Goal: Transaction & Acquisition: Purchase product/service

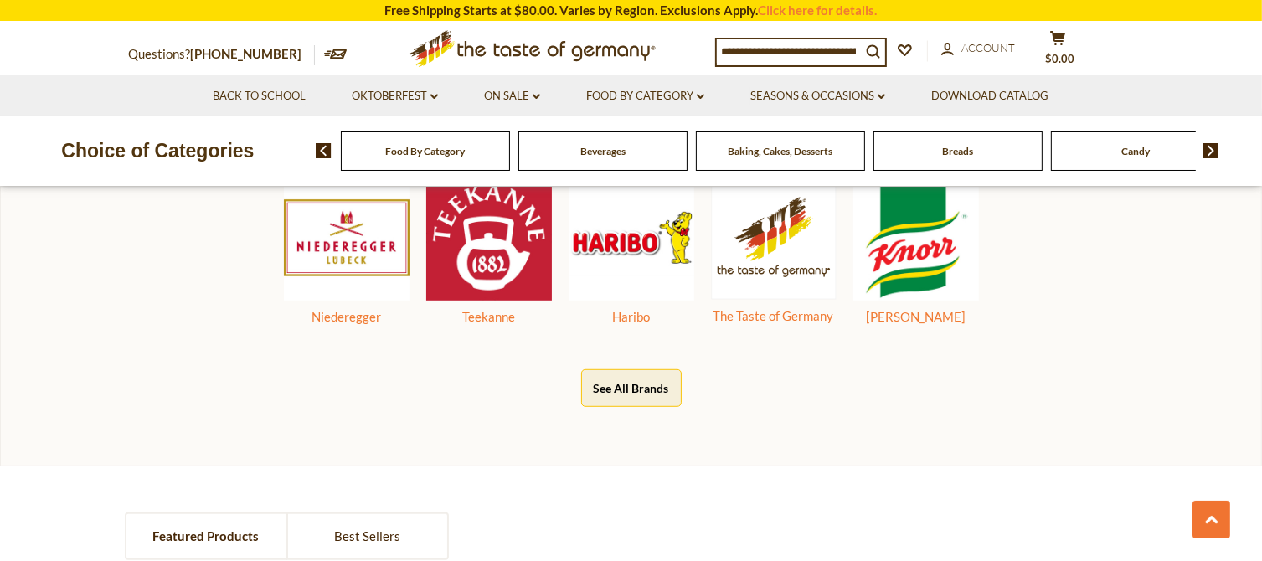
scroll to position [921, 0]
click at [426, 96] on link "Oktoberfest dropdown_arrow" at bounding box center [395, 96] width 86 height 18
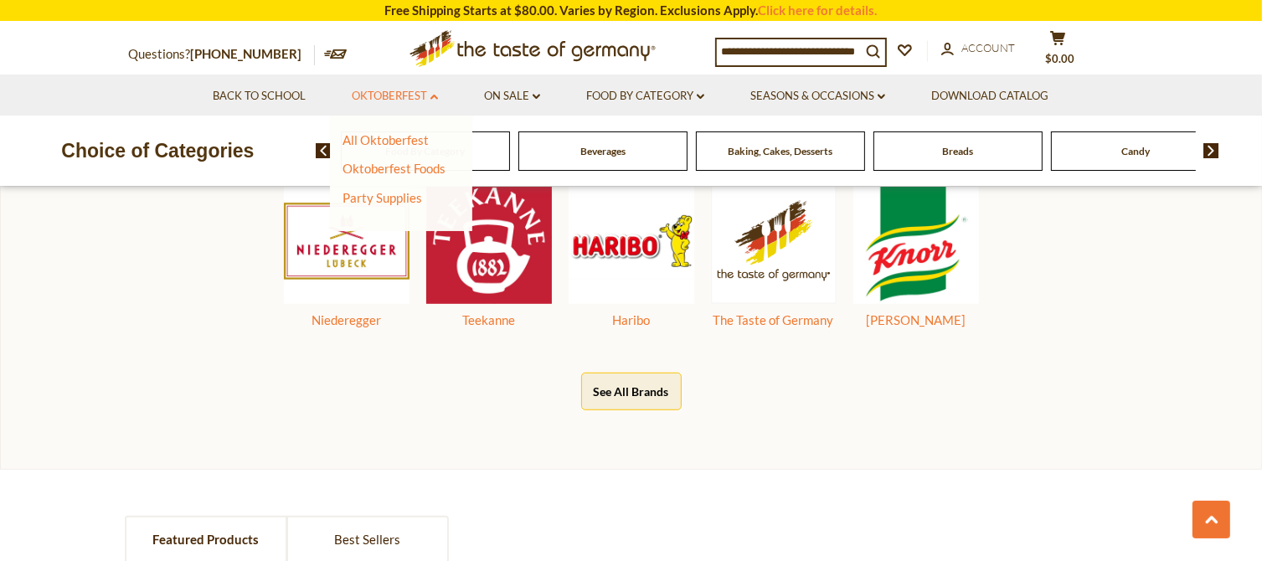
scroll to position [952, 0]
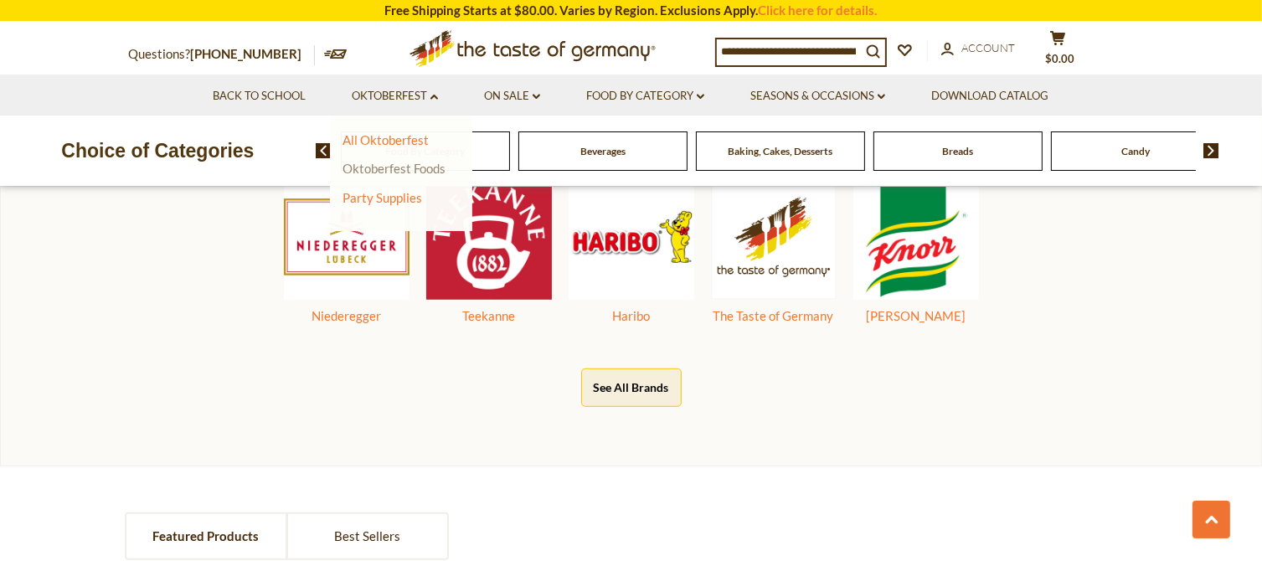
click at [431, 166] on link "Oktoberfest Foods" at bounding box center [393, 168] width 103 height 15
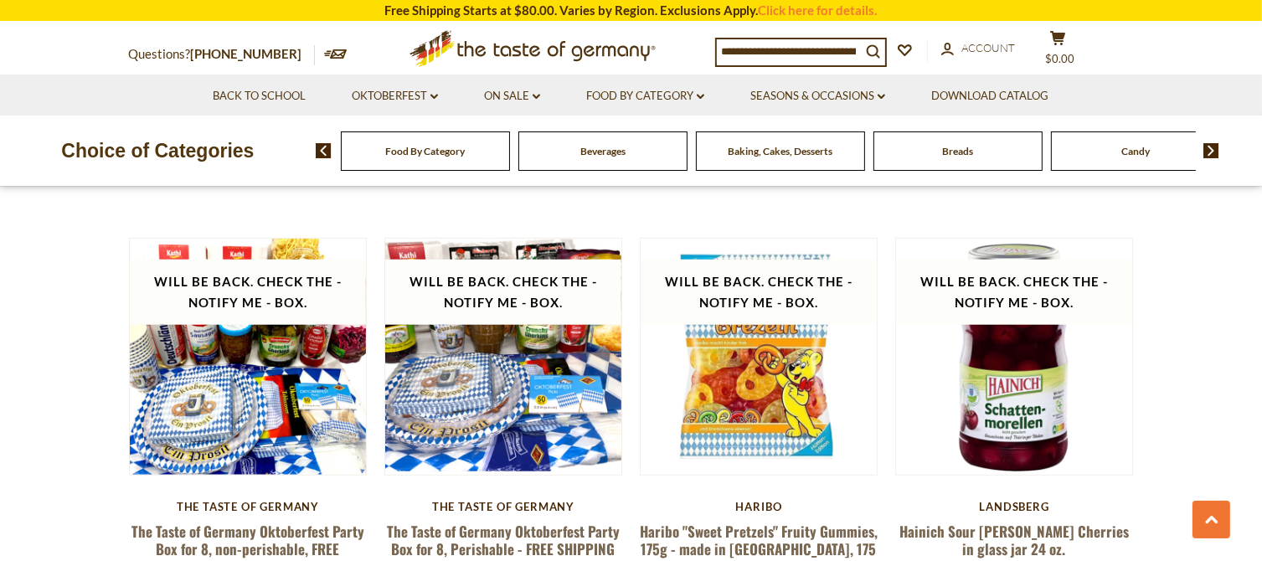
scroll to position [1424, 0]
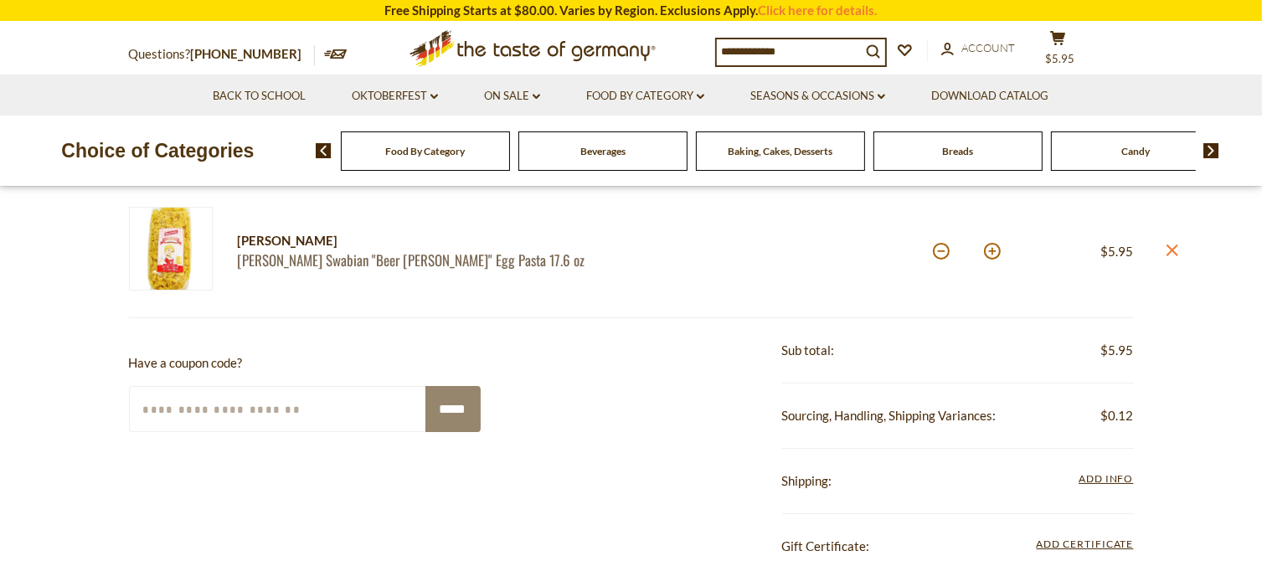
scroll to position [251, 0]
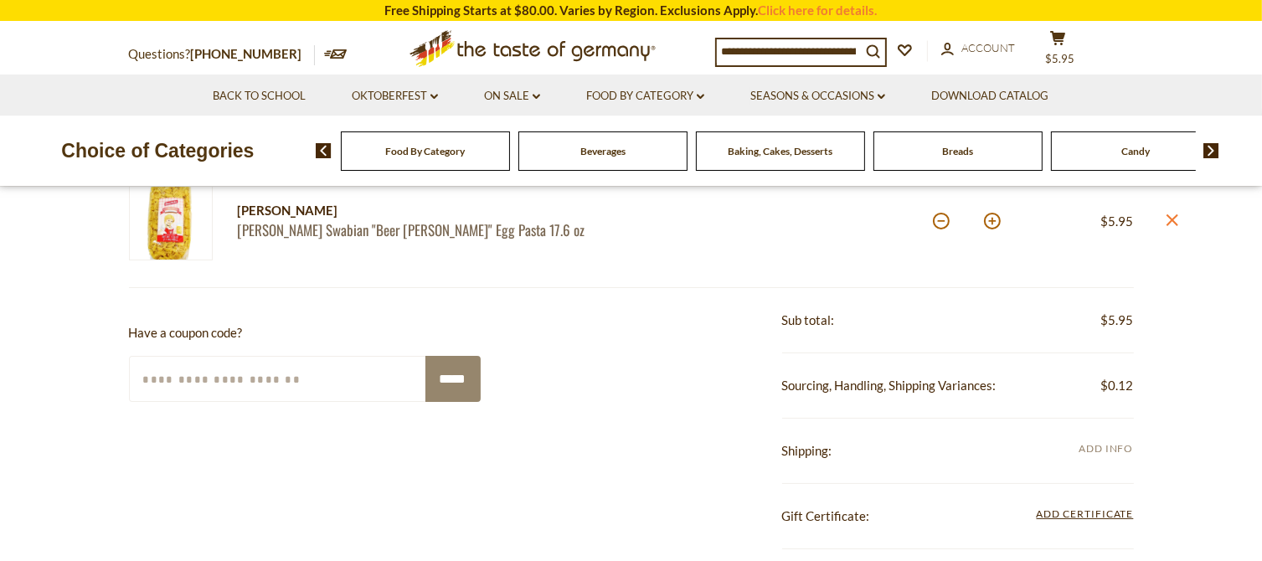
click at [1109, 443] on span "Add Info" at bounding box center [1106, 448] width 54 height 13
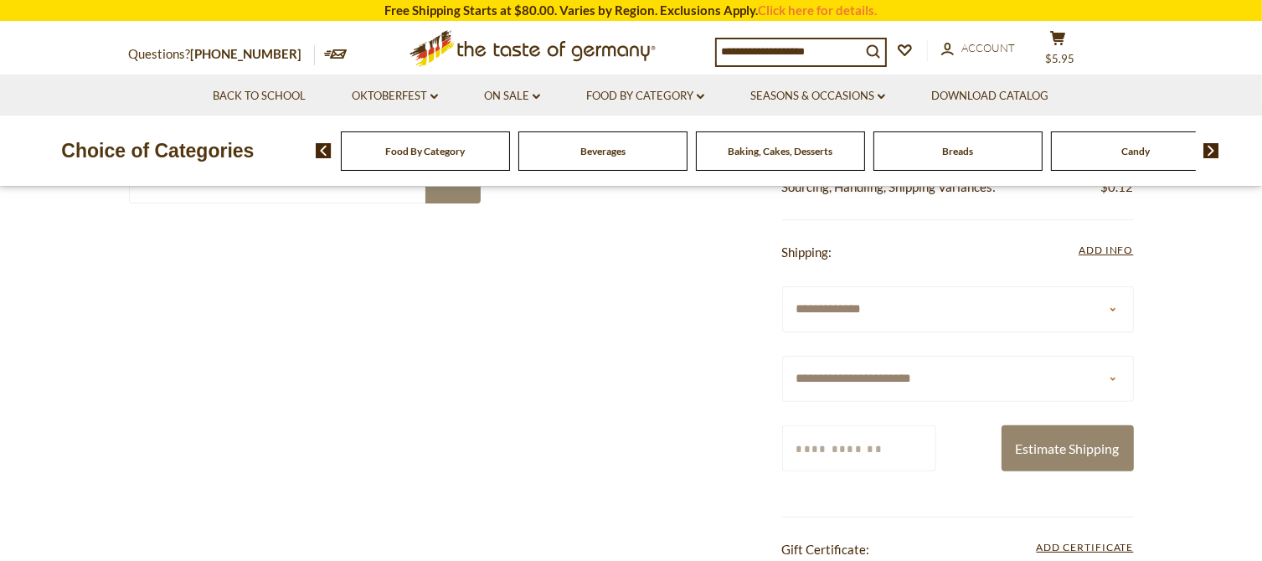
scroll to position [502, 0]
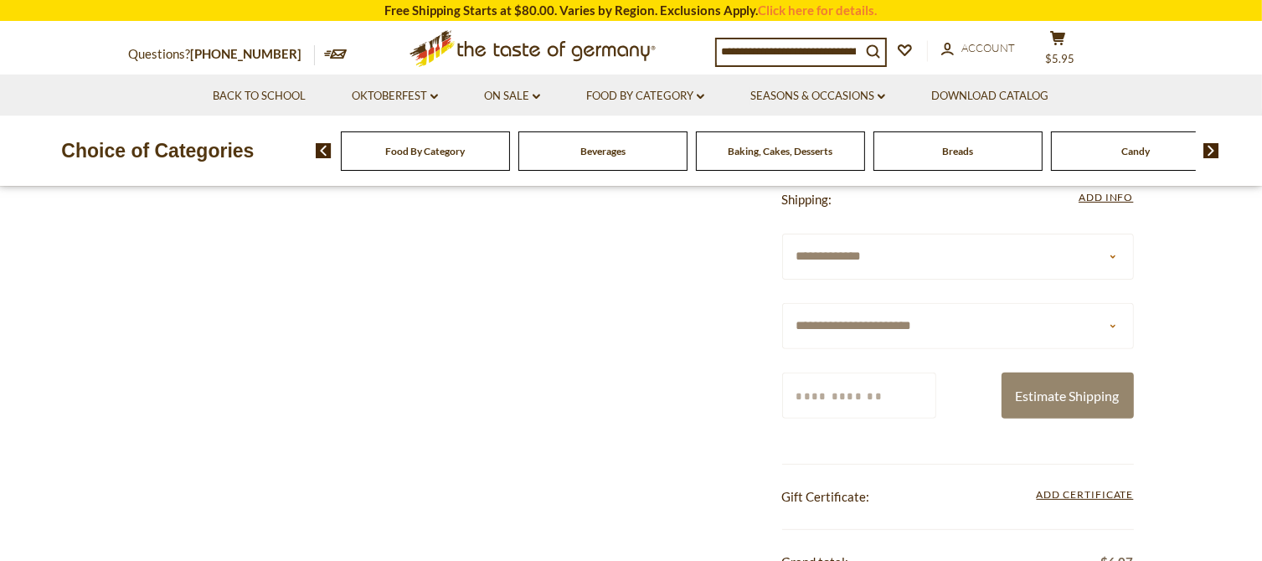
click at [1129, 320] on select "**********" at bounding box center [958, 326] width 352 height 46
select select "**"
click at [782, 303] on select "**********" at bounding box center [958, 326] width 352 height 46
click at [911, 409] on input "Zip/Postcode" at bounding box center [859, 396] width 154 height 46
type input "*****"
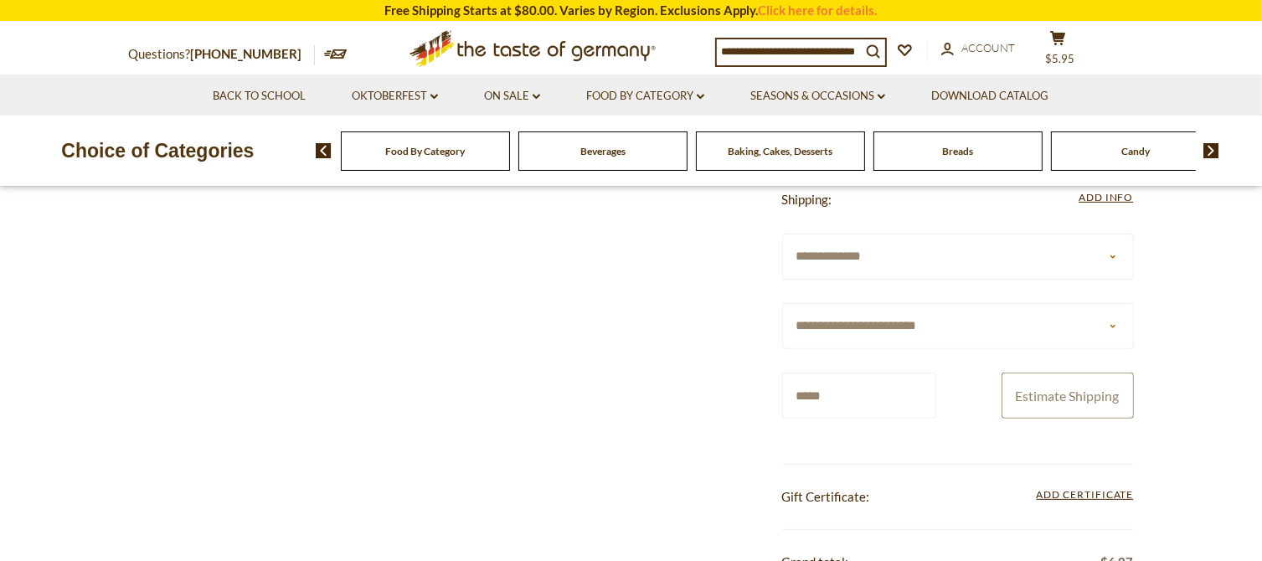
click at [1034, 388] on button "Estimate Shipping" at bounding box center [1068, 396] width 132 height 46
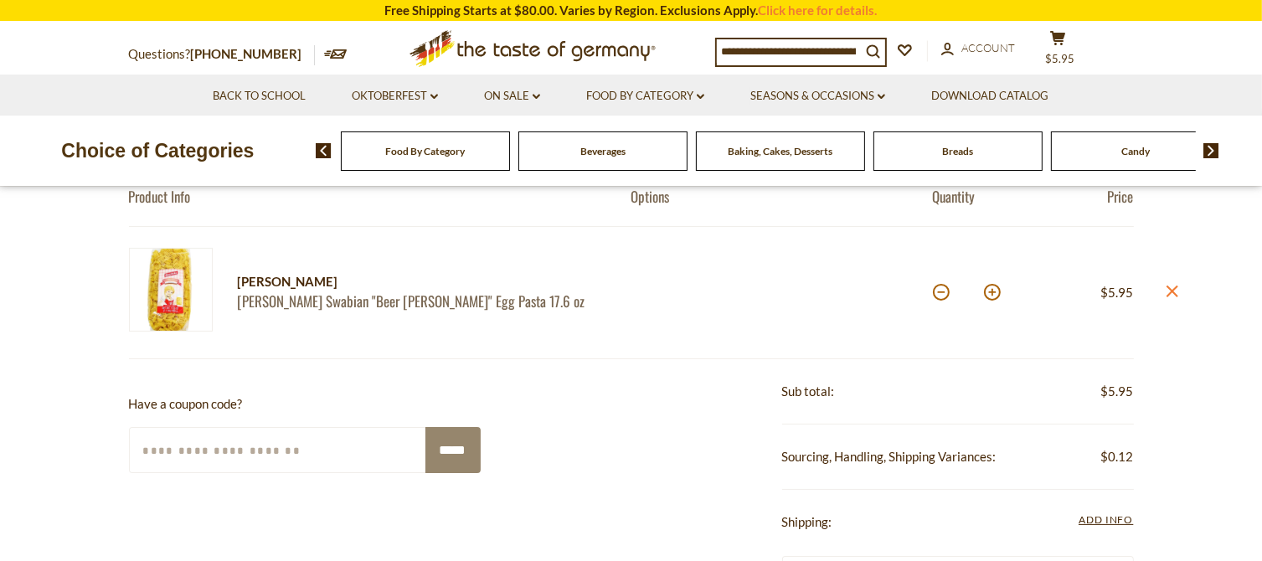
scroll to position [167, 0]
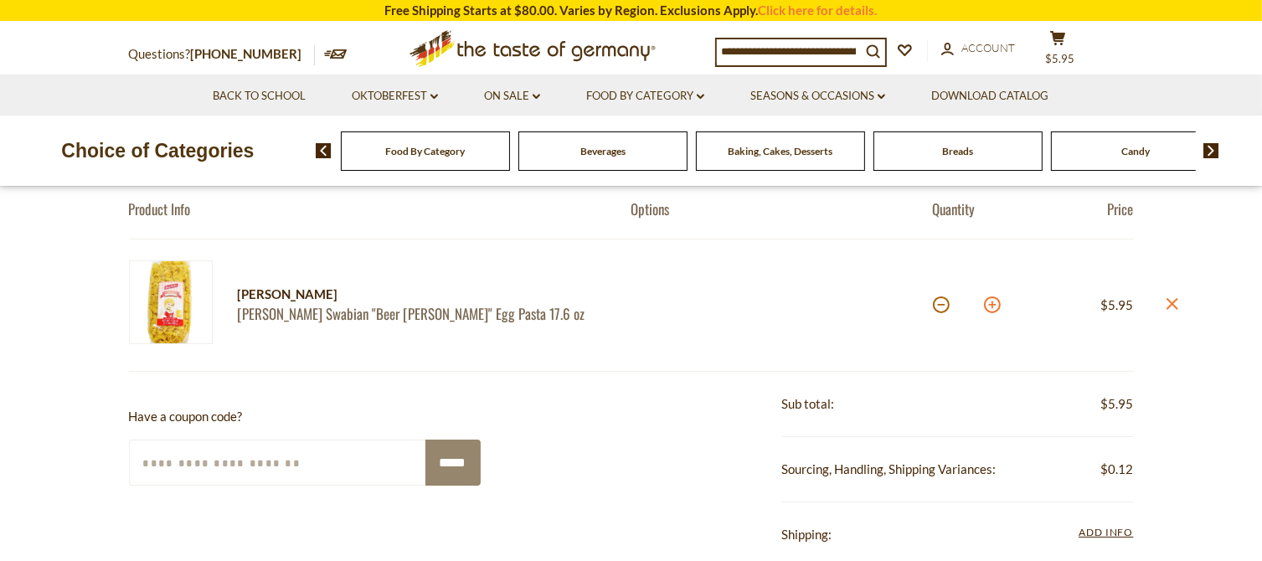
click at [987, 306] on button at bounding box center [992, 304] width 17 height 17
type input "*"
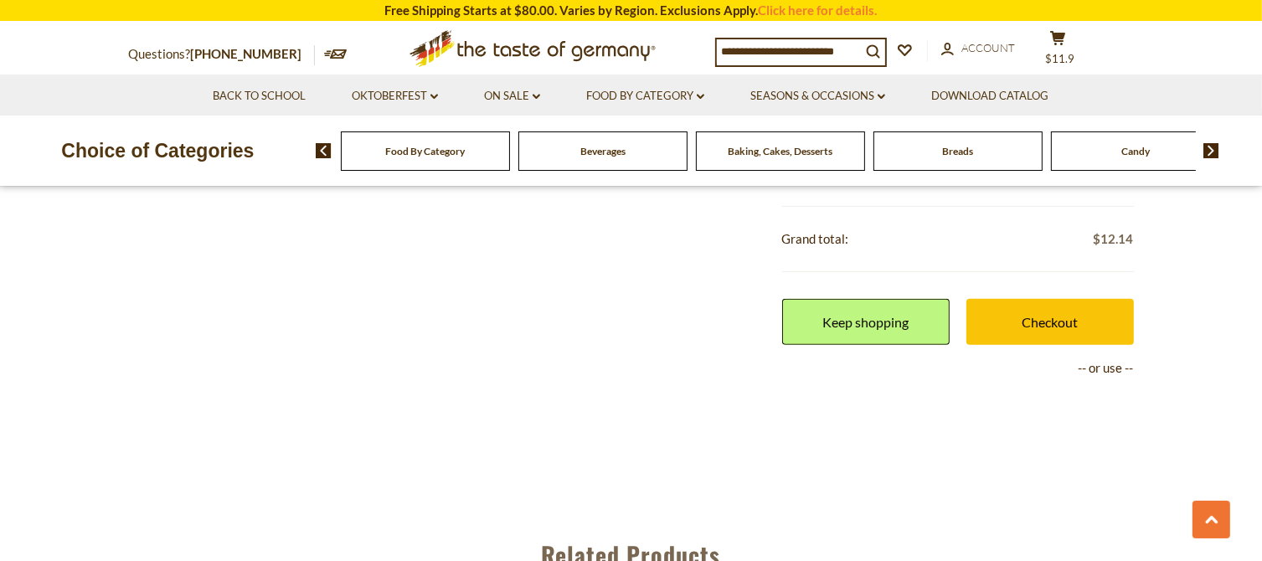
scroll to position [586, 0]
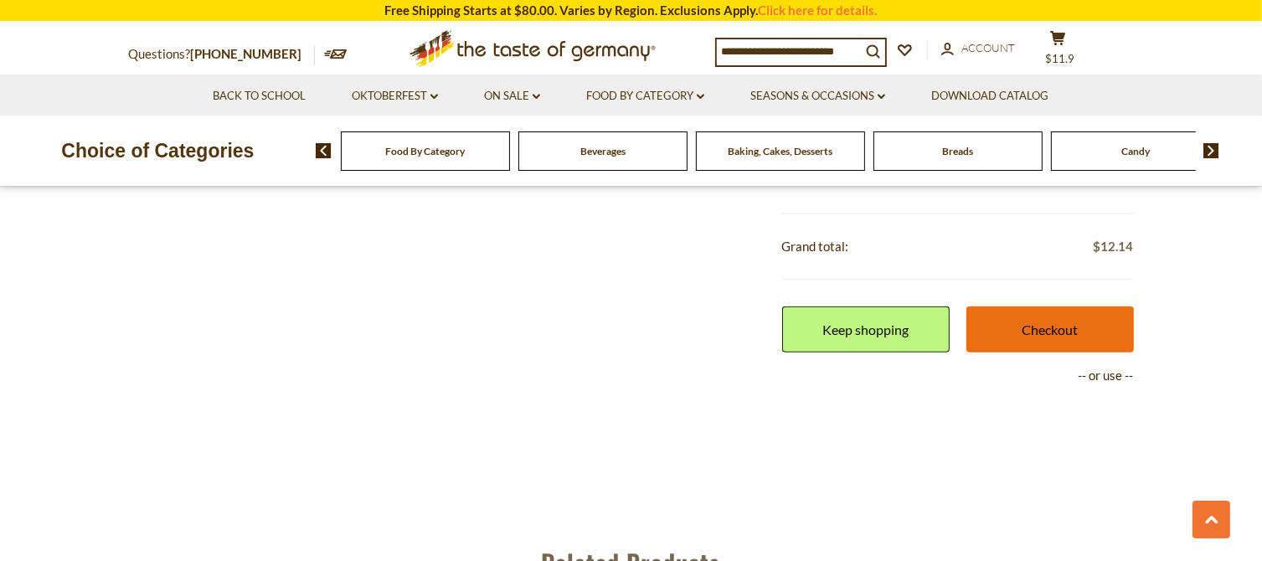
click at [981, 322] on link "Checkout" at bounding box center [1049, 329] width 167 height 46
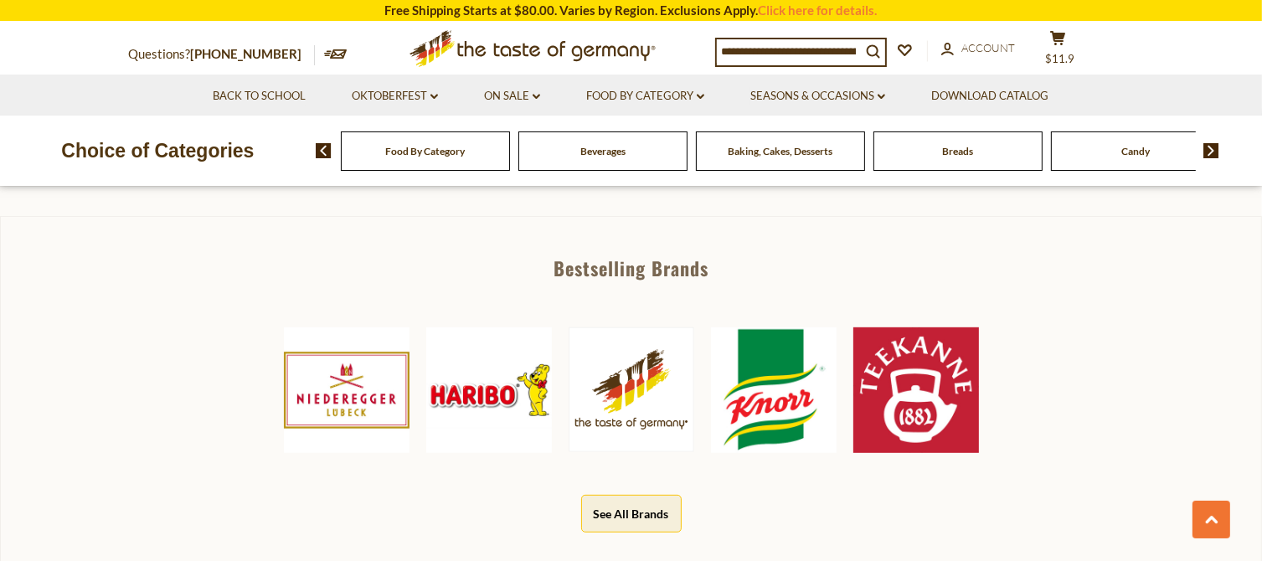
scroll to position [837, 0]
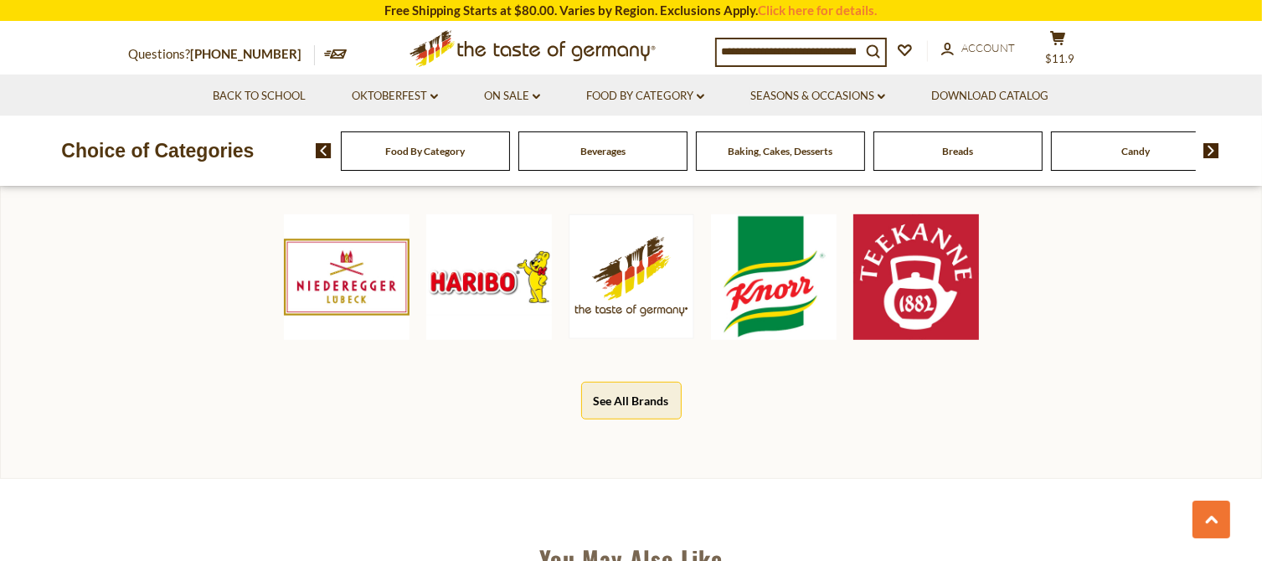
click at [479, 276] on img at bounding box center [489, 277] width 126 height 126
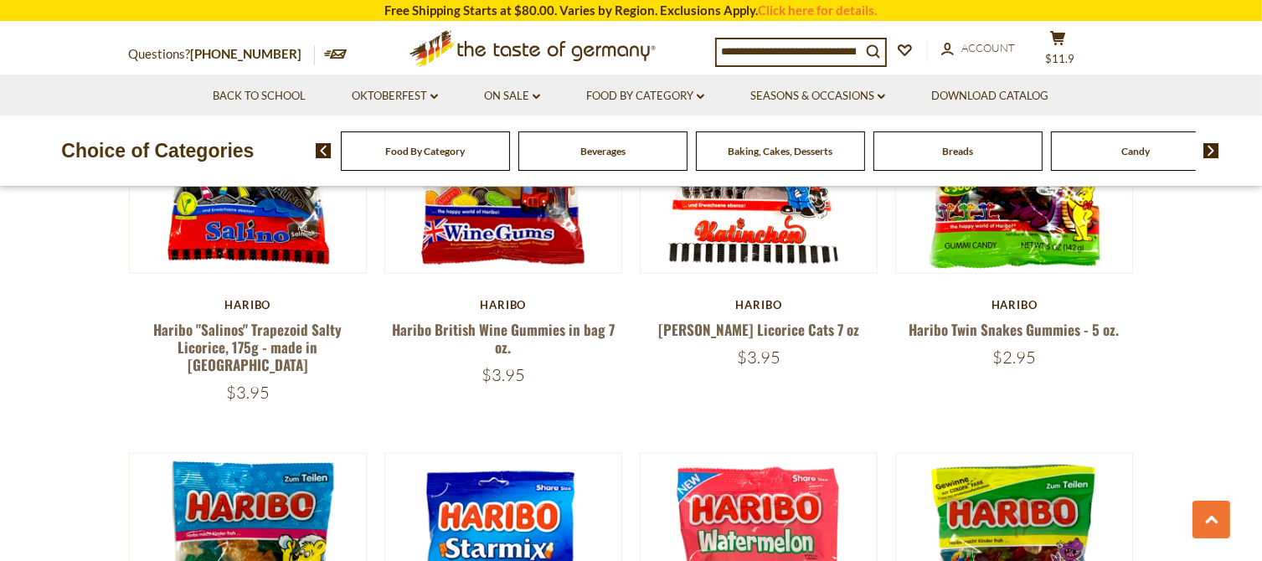
scroll to position [2094, 0]
